Goal: Ask a question

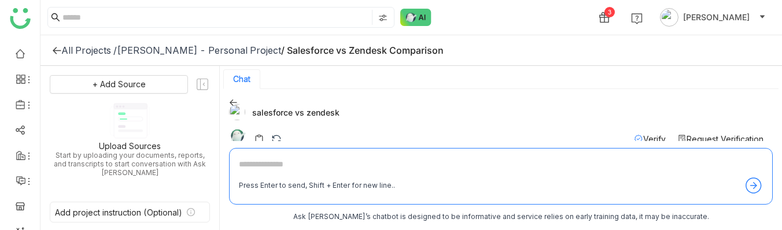
scroll to position [2, 0]
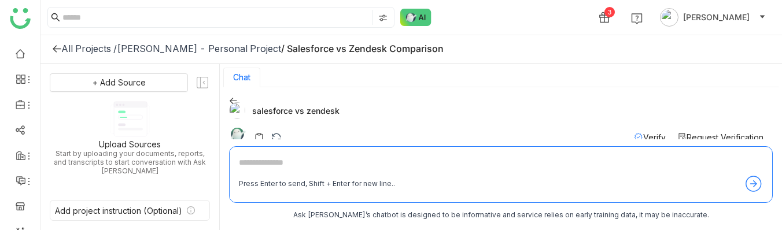
click at [522, 19] on div "3 [PERSON_NAME]" at bounding box center [410, 17] width 741 height 35
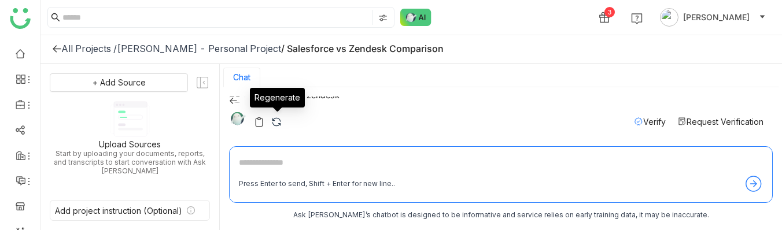
click at [276, 121] on img at bounding box center [277, 122] width 12 height 12
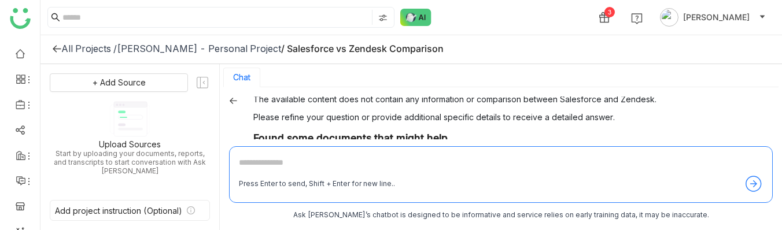
scroll to position [116, 0]
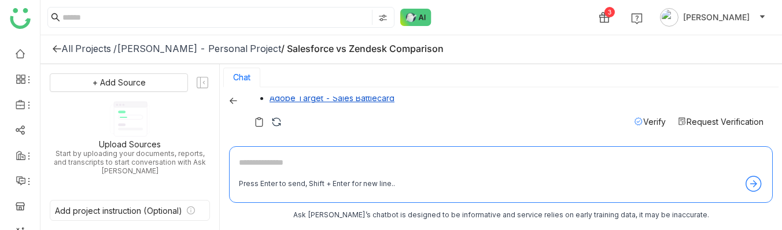
click at [325, 99] on link "Adobe Target - Sales Battlecard" at bounding box center [331, 98] width 125 height 10
click at [273, 122] on img at bounding box center [277, 122] width 12 height 12
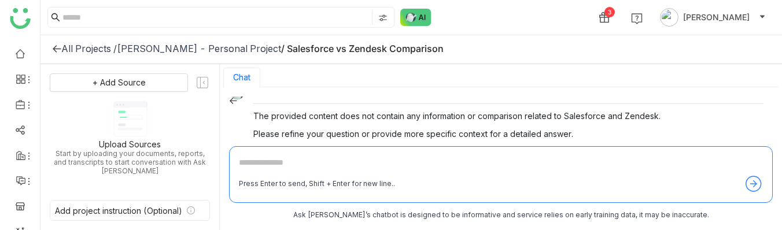
scroll to position [51, 0]
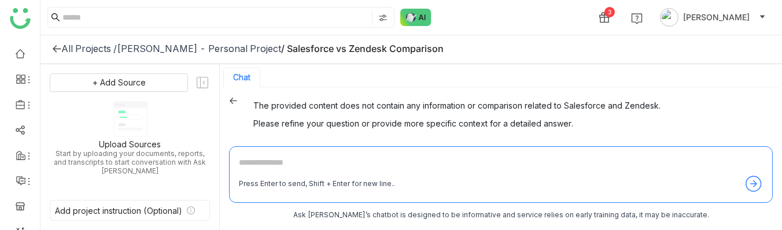
click at [162, 53] on div "Jayasree Lekkalapudi - Personal Project" at bounding box center [199, 49] width 164 height 12
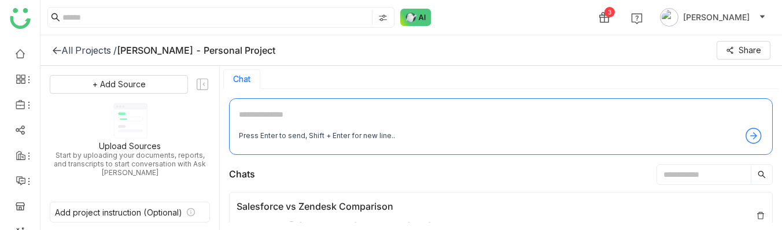
click at [256, 118] on textarea at bounding box center [501, 117] width 524 height 19
type textarea "**********"
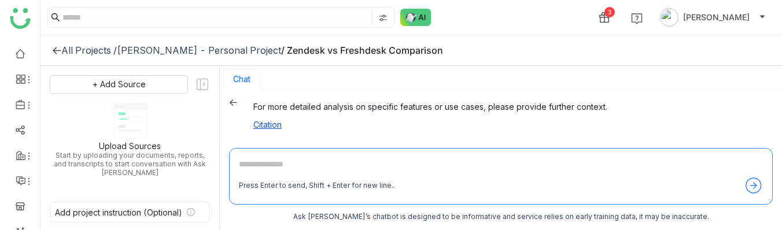
scroll to position [451, 0]
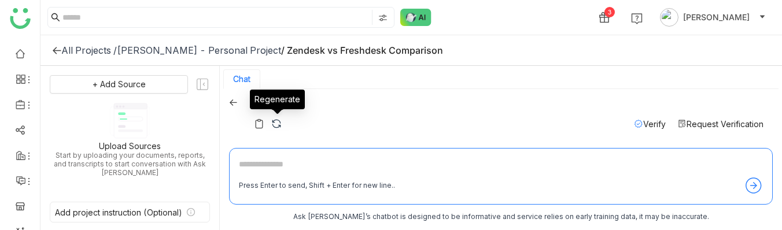
click at [275, 122] on img at bounding box center [277, 124] width 12 height 12
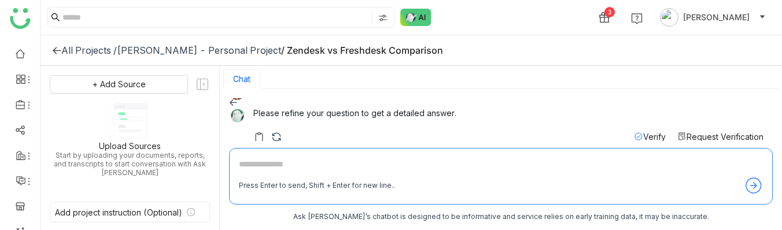
scroll to position [34, 0]
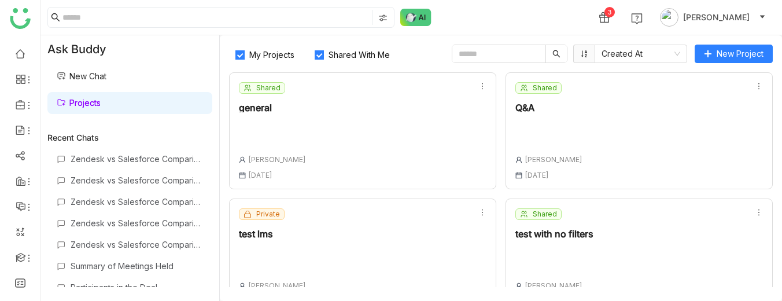
click at [255, 108] on div "general" at bounding box center [272, 107] width 67 height 9
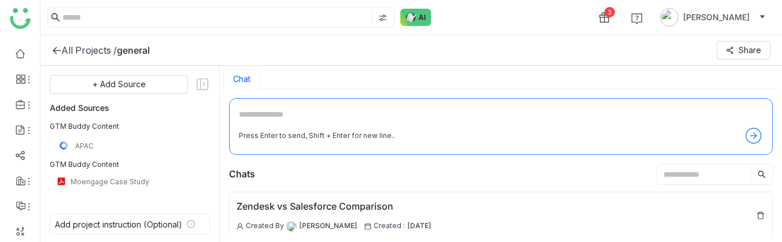
click at [267, 118] on textarea at bounding box center [501, 117] width 524 height 19
type textarea "**********"
